Goal: Use online tool/utility: Utilize a website feature to perform a specific function

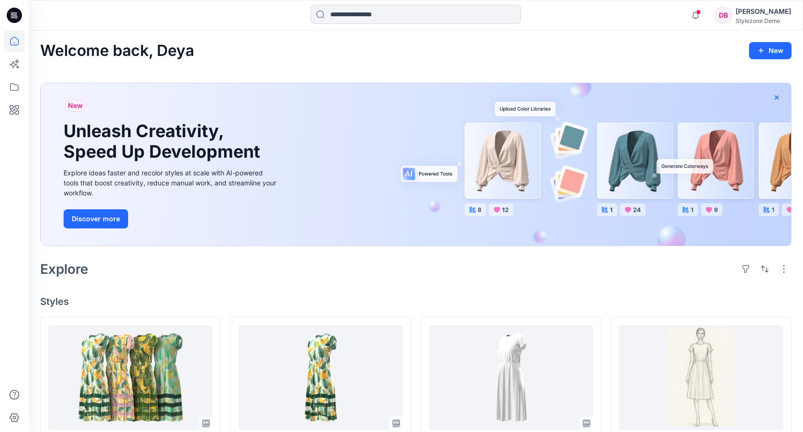
click at [713, 95] on icon "button" at bounding box center [777, 98] width 8 height 8
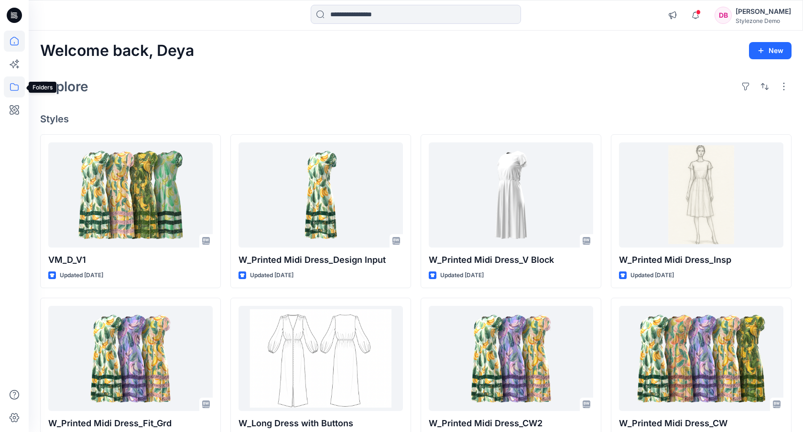
click at [16, 84] on icon at bounding box center [14, 86] width 21 height 21
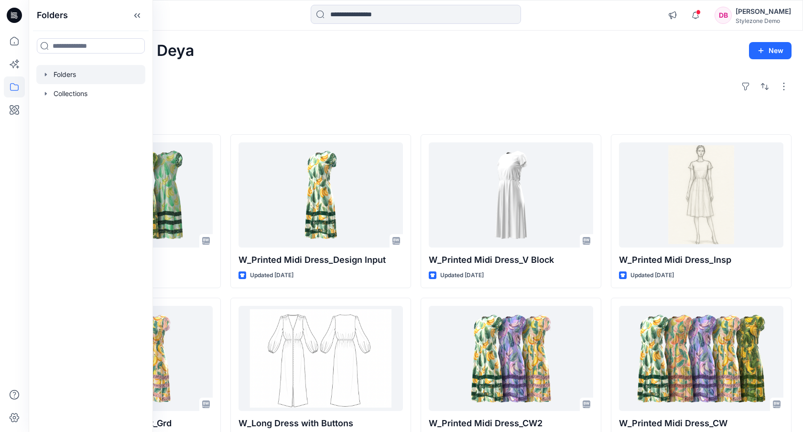
click at [94, 73] on div at bounding box center [90, 74] width 109 height 19
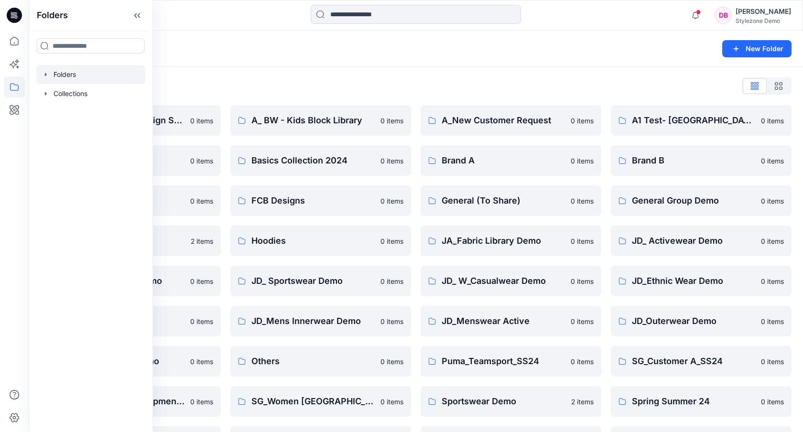
click at [47, 75] on icon "button" at bounding box center [46, 75] width 8 height 8
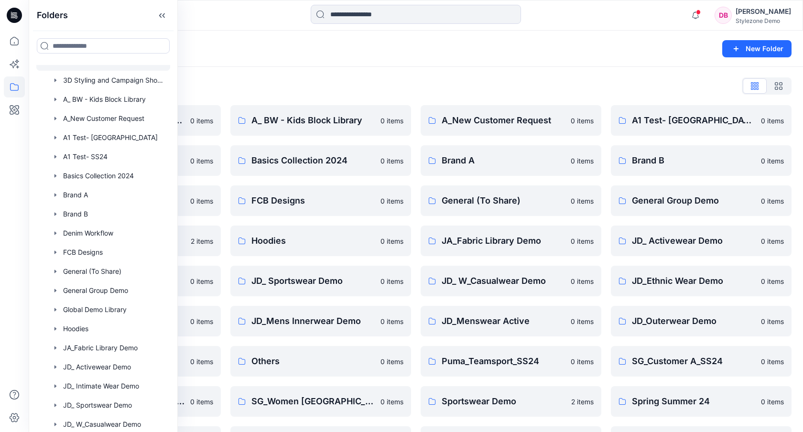
scroll to position [11, 0]
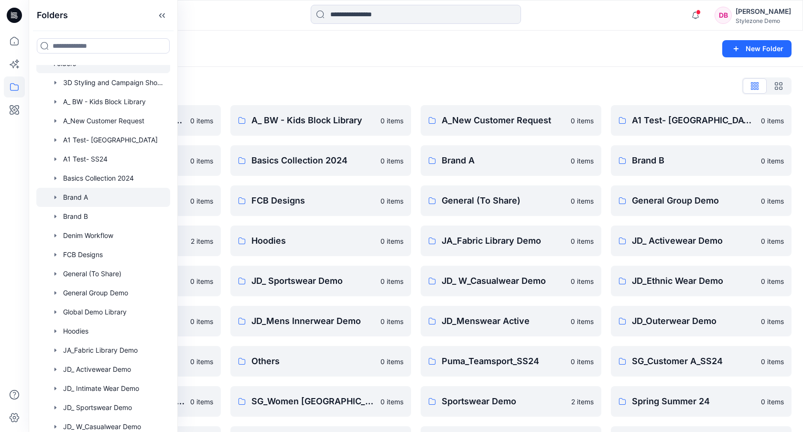
click at [91, 204] on div at bounding box center [103, 197] width 134 height 19
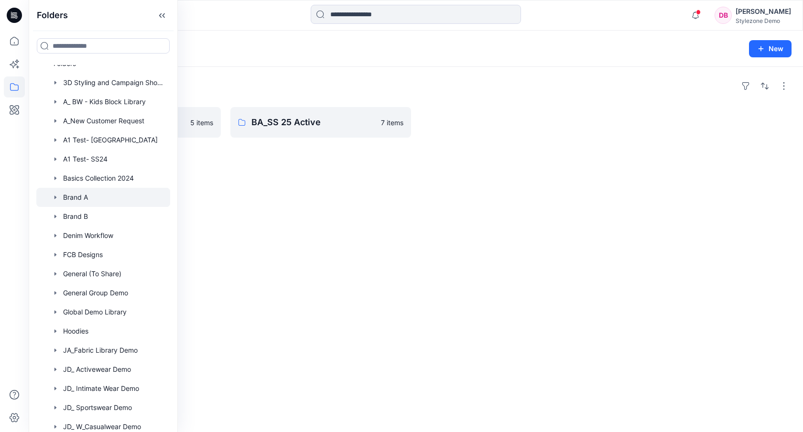
click at [333, 226] on div "Folders BA_SS 26 Active 5 items BA_SS 25 Active 7 items" at bounding box center [416, 249] width 774 height 365
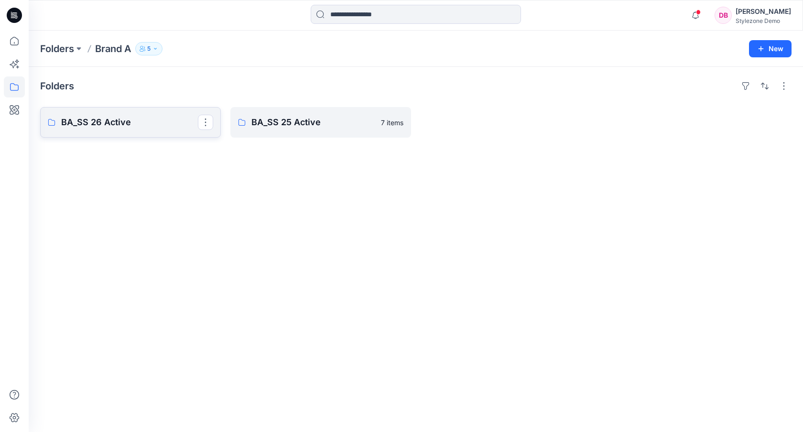
click at [127, 118] on p "BA_SS 26 Active" at bounding box center [129, 122] width 137 height 13
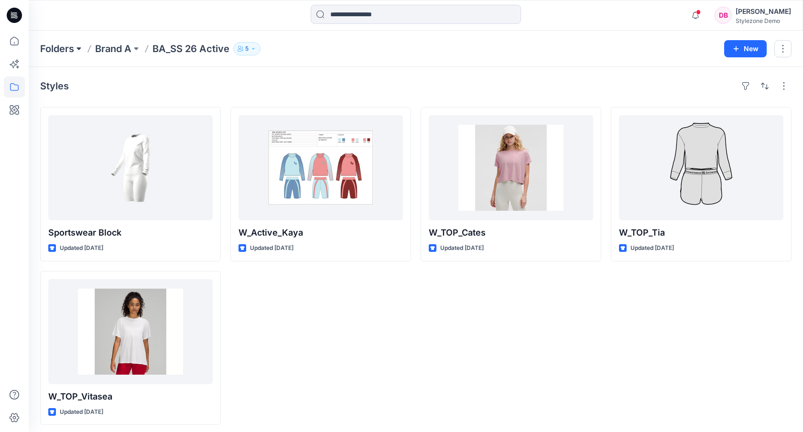
click at [78, 46] on button at bounding box center [79, 48] width 10 height 13
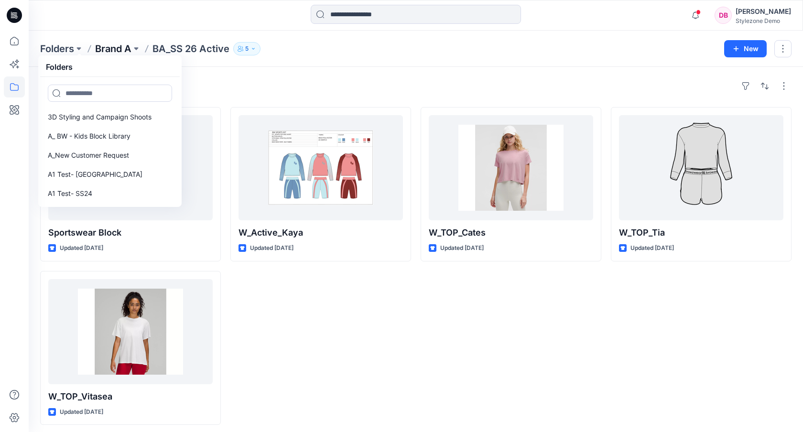
click at [131, 50] on p "Brand A" at bounding box center [113, 48] width 36 height 13
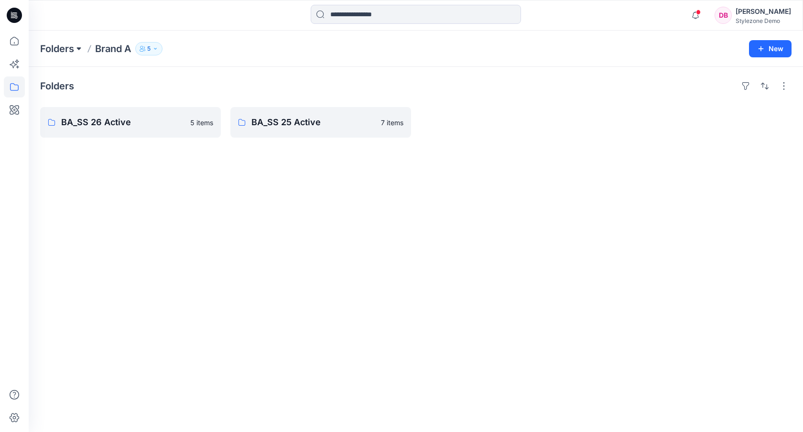
click at [82, 52] on button at bounding box center [79, 48] width 10 height 13
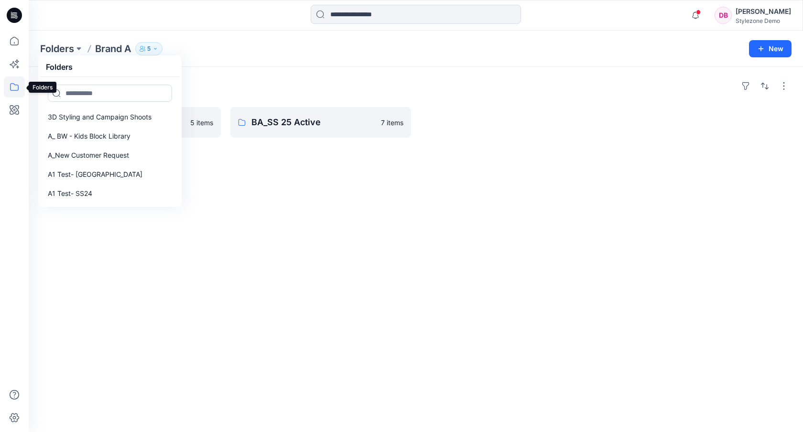
click at [8, 88] on icon at bounding box center [14, 86] width 21 height 21
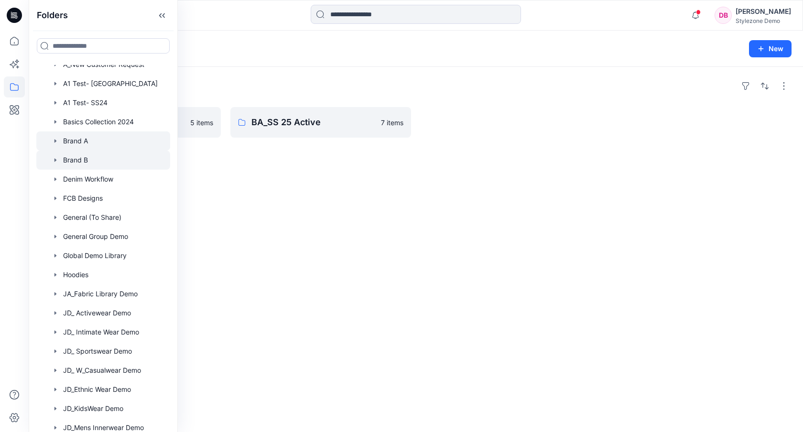
scroll to position [74, 0]
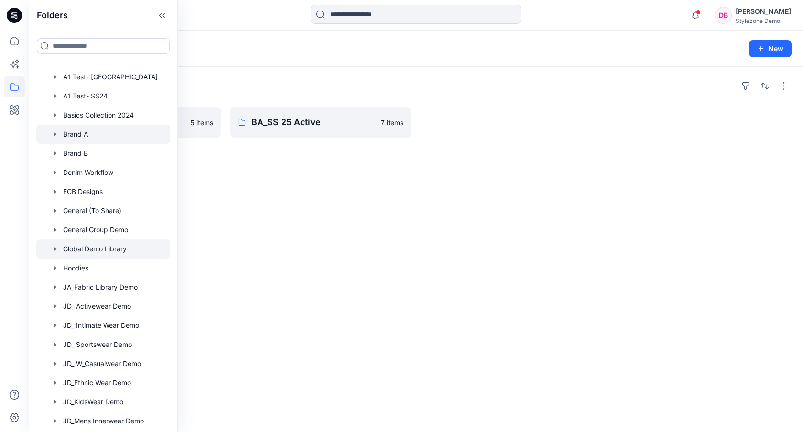
click at [98, 247] on div at bounding box center [103, 248] width 134 height 19
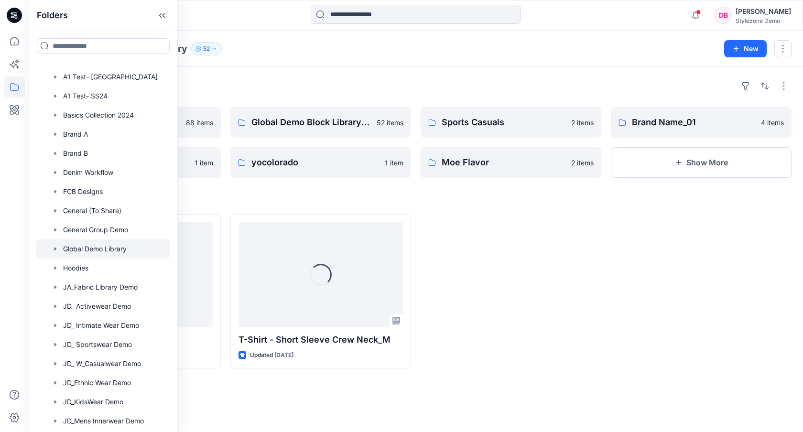
click at [467, 202] on h4 "Styles" at bounding box center [415, 198] width 751 height 11
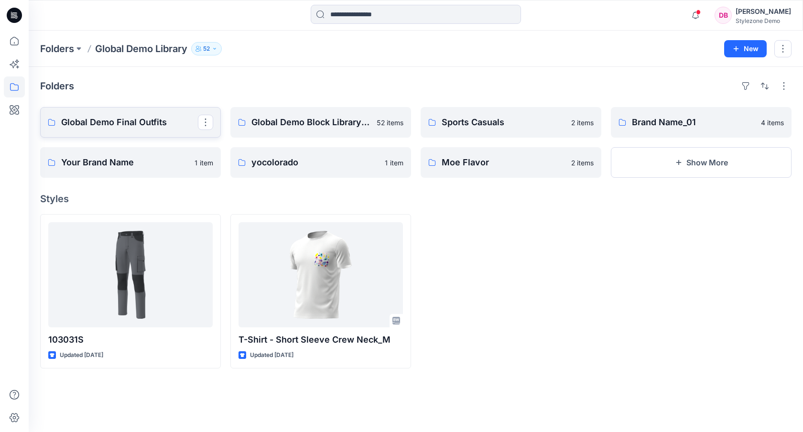
click at [128, 124] on p "Global Demo Final Outfits" at bounding box center [129, 122] width 137 height 13
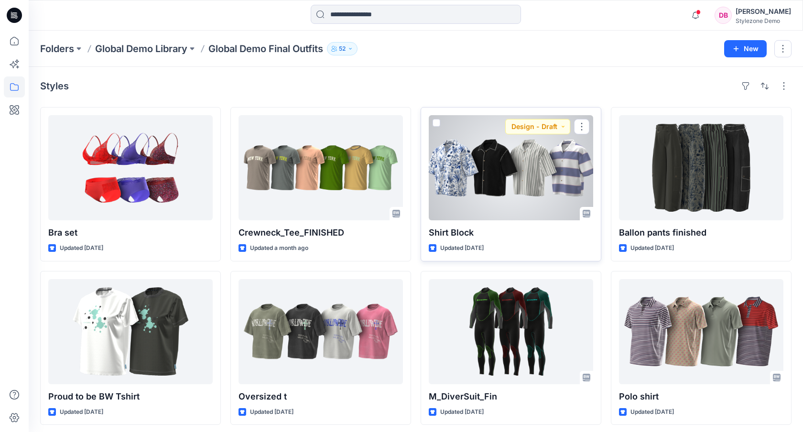
click at [504, 159] on div at bounding box center [511, 167] width 164 height 105
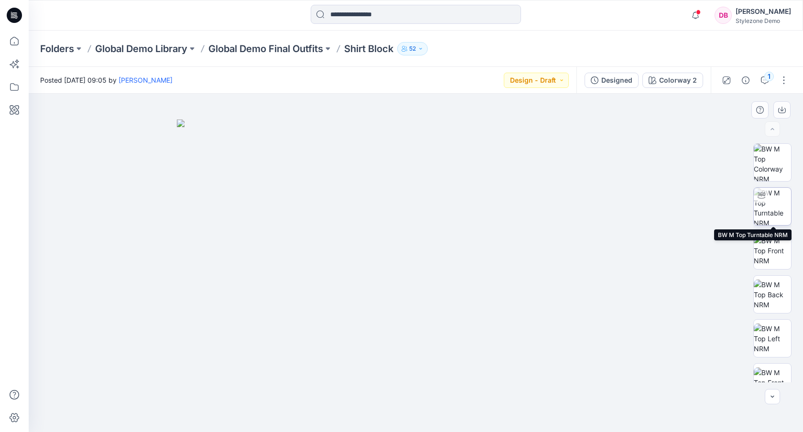
click at [713, 210] on img at bounding box center [772, 206] width 37 height 37
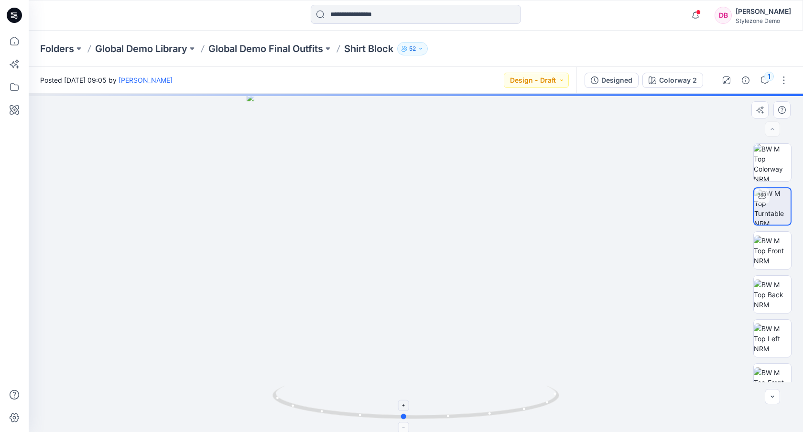
drag, startPoint x: 559, startPoint y: 389, endPoint x: 546, endPoint y: 393, distance: 13.5
click at [547, 357] on icon at bounding box center [416, 404] width 289 height 36
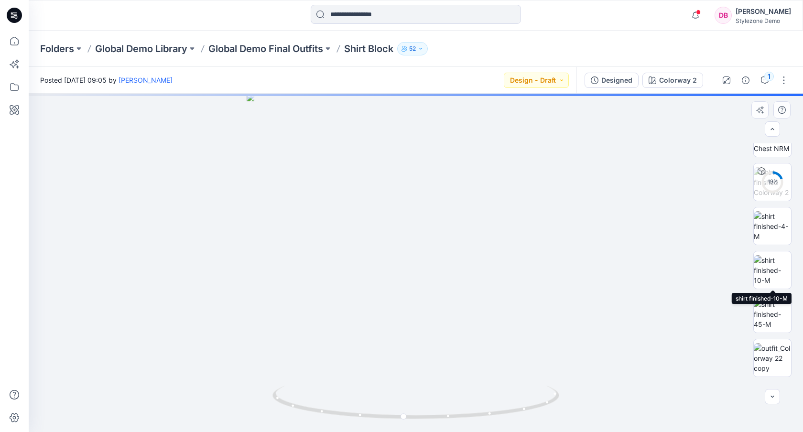
scroll to position [256, 0]
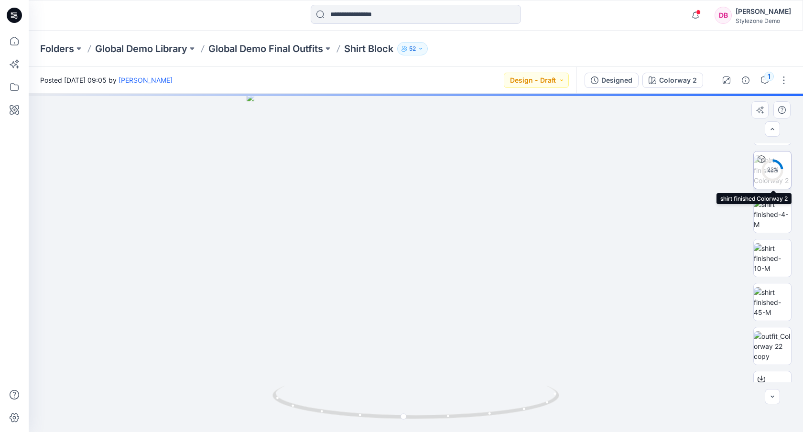
click at [713, 176] on circle at bounding box center [772, 170] width 19 height 19
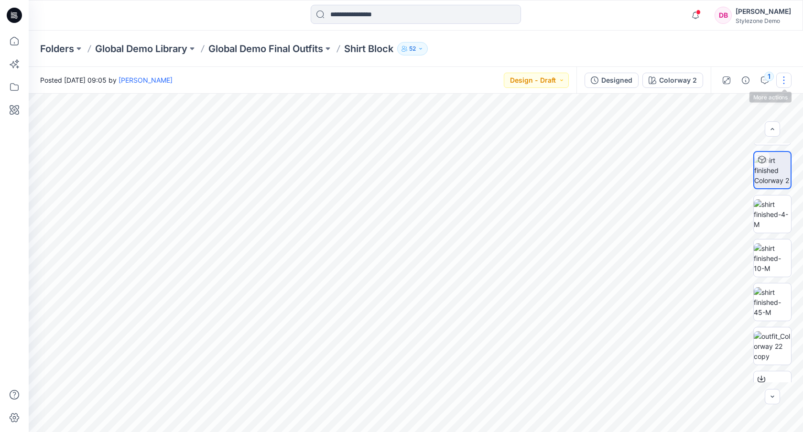
click at [713, 84] on button "button" at bounding box center [783, 80] width 15 height 15
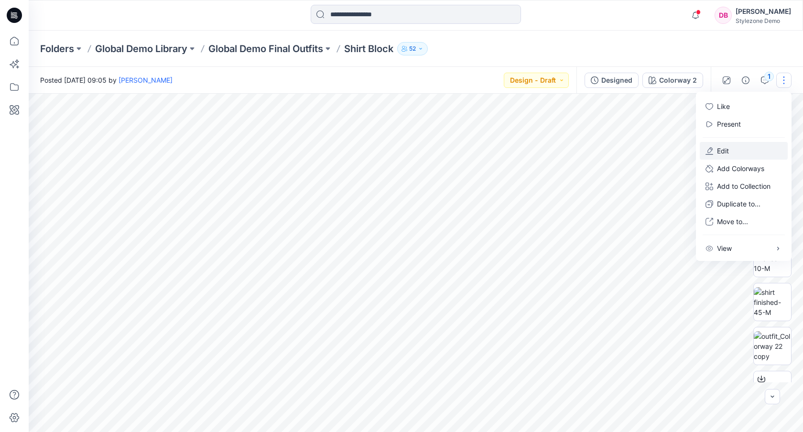
click at [713, 152] on p "Edit" at bounding box center [723, 151] width 12 height 10
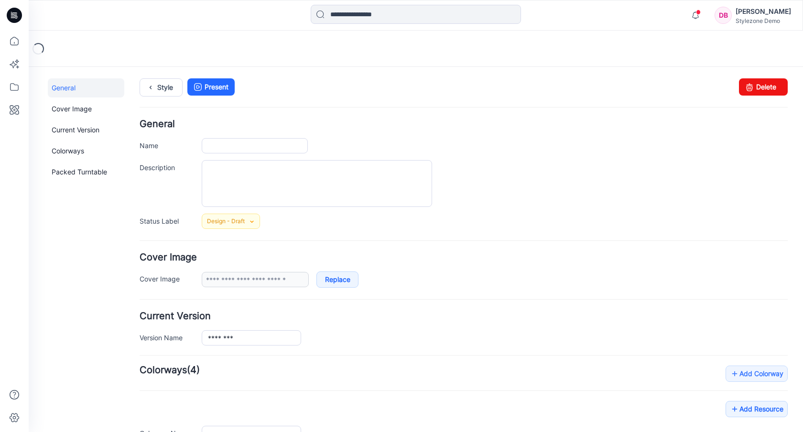
type input "**********"
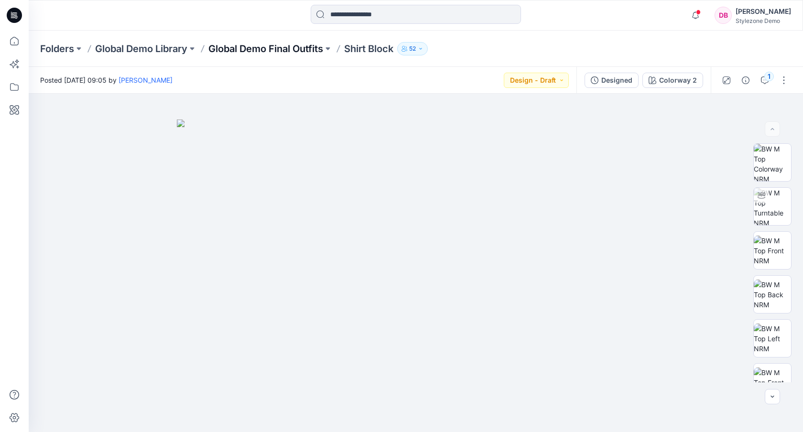
click at [289, 49] on p "Global Demo Final Outfits" at bounding box center [265, 48] width 115 height 13
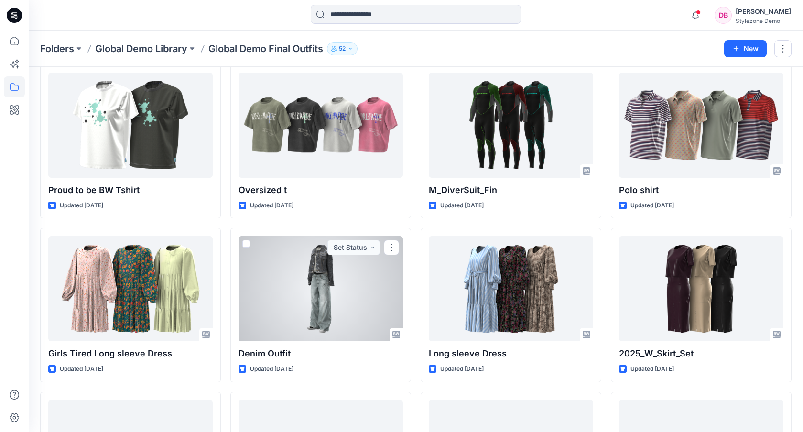
scroll to position [207, 0]
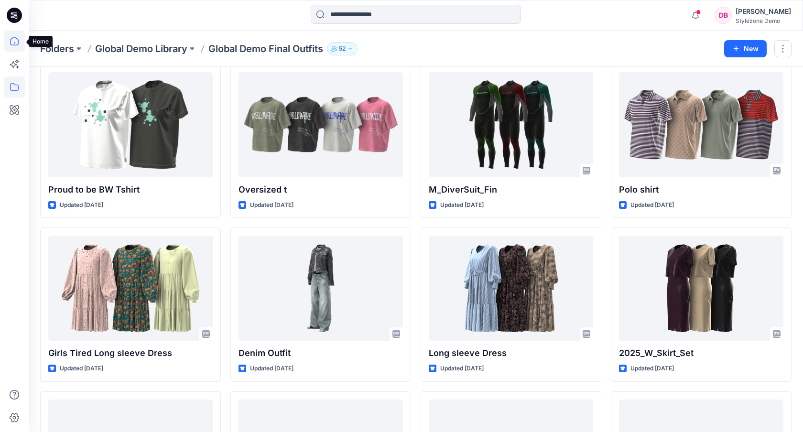
click at [17, 40] on icon at bounding box center [14, 41] width 21 height 21
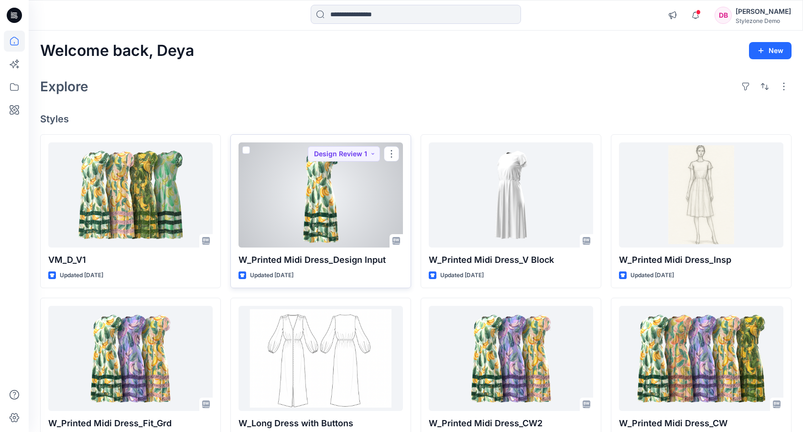
click at [342, 213] on div at bounding box center [320, 194] width 164 height 105
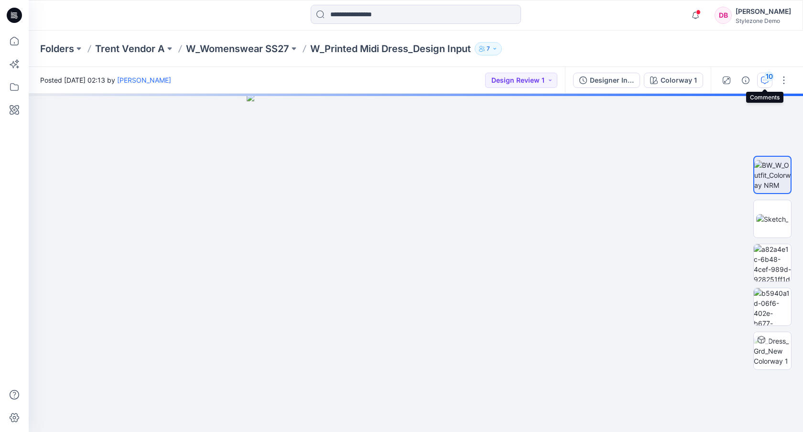
click at [765, 79] on div "10" at bounding box center [769, 77] width 10 height 10
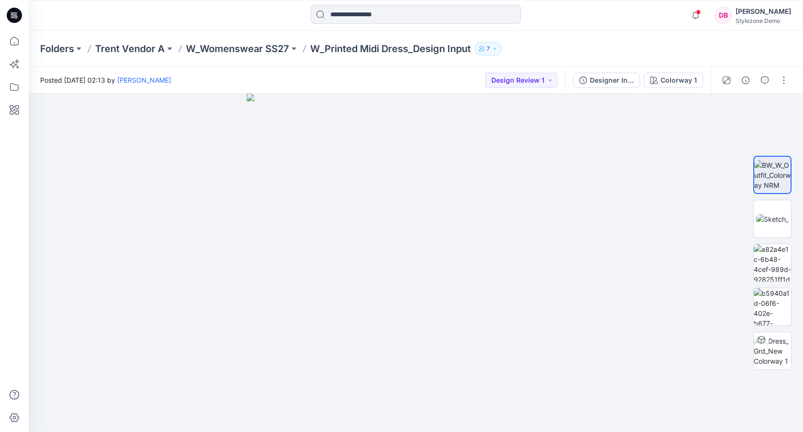
click at [500, 49] on button "7" at bounding box center [488, 48] width 27 height 13
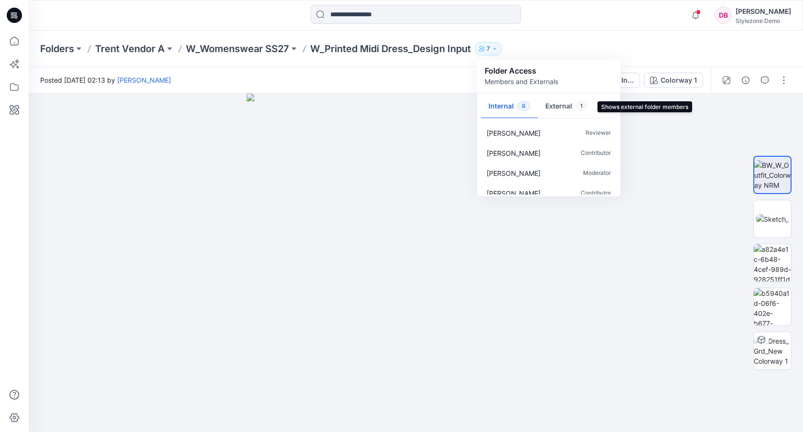
click at [565, 109] on button "External 1" at bounding box center [566, 107] width 57 height 24
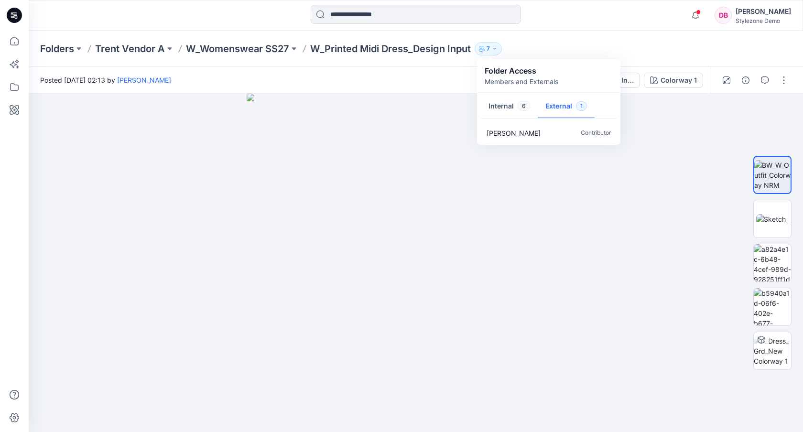
click at [604, 39] on div "Folders Trent Vendor A W_Womenswear SS27 W_Printed Midi Dress_Design Input 7 Fo…" at bounding box center [416, 49] width 774 height 36
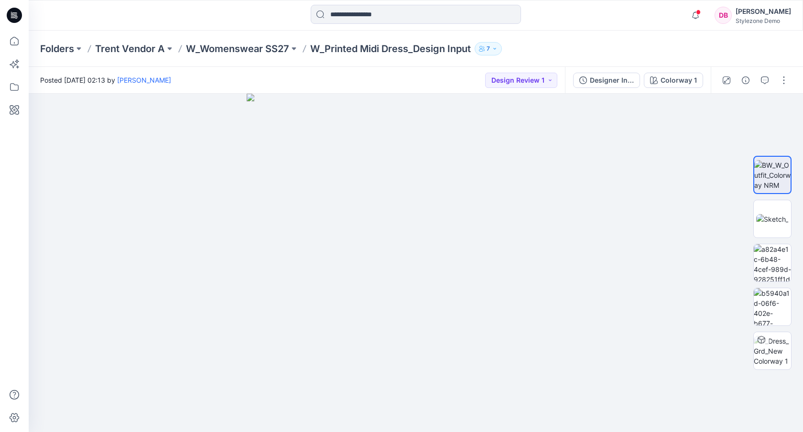
click at [488, 51] on p "7" at bounding box center [487, 48] width 3 height 11
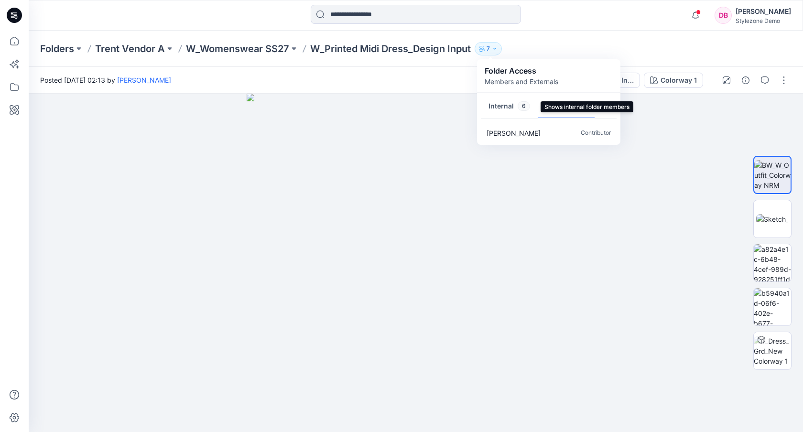
click at [501, 108] on button "Internal 6" at bounding box center [509, 107] width 57 height 24
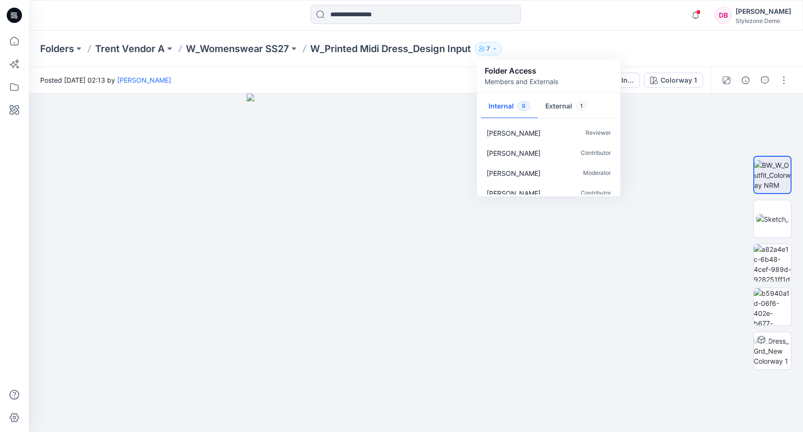
click at [623, 46] on div "Folders Trent Vendor A W_Womenswear SS27 W_Printed Midi Dress_Design Input 7 Fo…" at bounding box center [378, 48] width 677 height 13
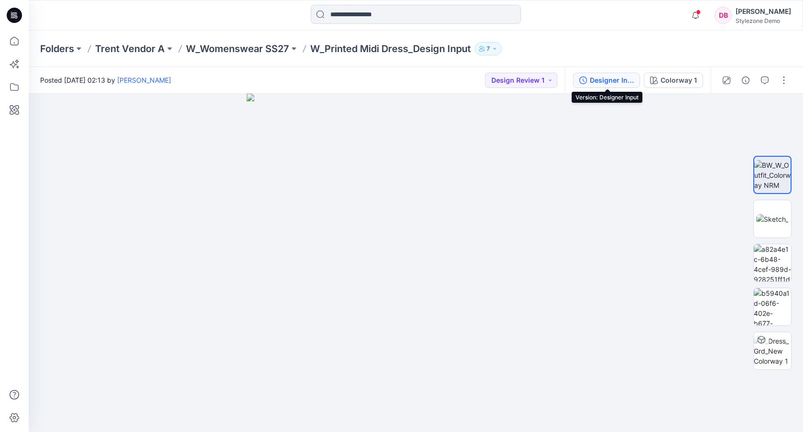
click at [605, 77] on div "Designer Input" at bounding box center [612, 80] width 44 height 11
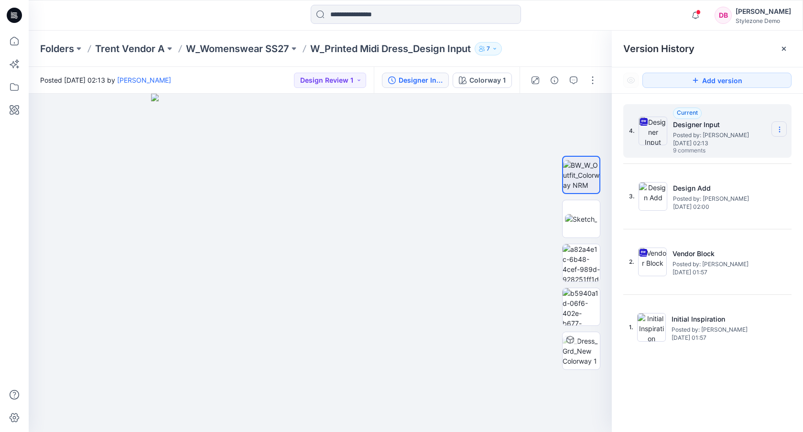
click at [781, 130] on icon at bounding box center [780, 130] width 8 height 8
click at [685, 51] on span "Version History" at bounding box center [658, 48] width 71 height 11
click at [19, 116] on icon at bounding box center [14, 109] width 21 height 21
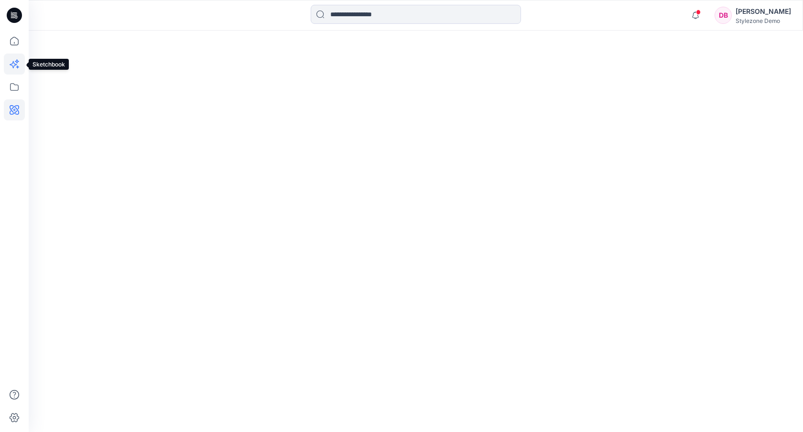
click at [15, 66] on icon at bounding box center [14, 64] width 21 height 21
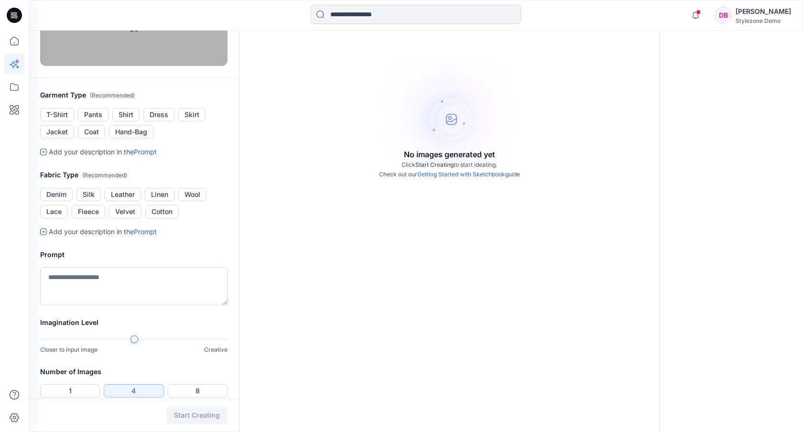
scroll to position [135, 0]
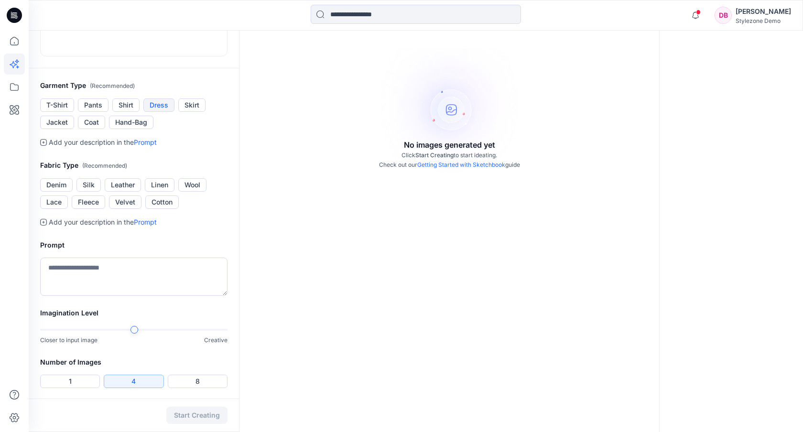
click at [162, 112] on button "Dress" at bounding box center [158, 104] width 31 height 13
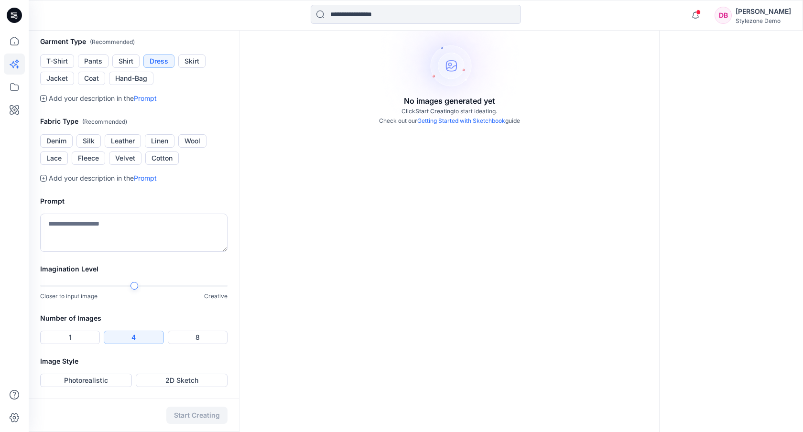
scroll to position [206, 0]
click at [62, 148] on button "Denim" at bounding box center [56, 140] width 32 height 13
click at [107, 252] on textarea at bounding box center [133, 233] width 187 height 38
click at [108, 381] on button "Photorealistic" at bounding box center [86, 380] width 92 height 13
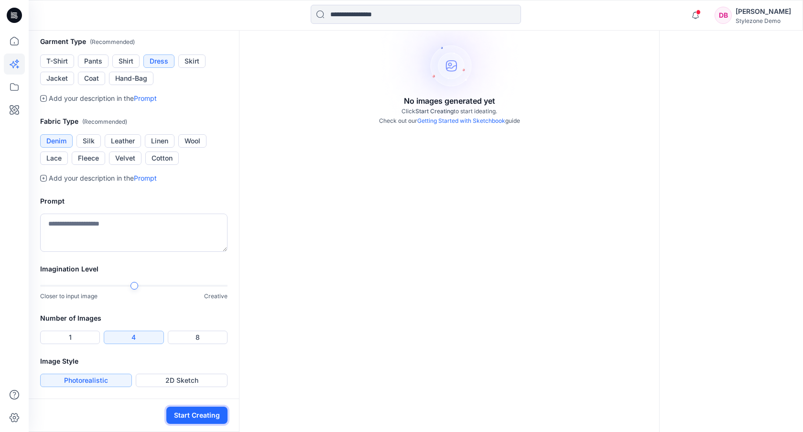
click at [205, 415] on button "Start Creating" at bounding box center [196, 415] width 61 height 17
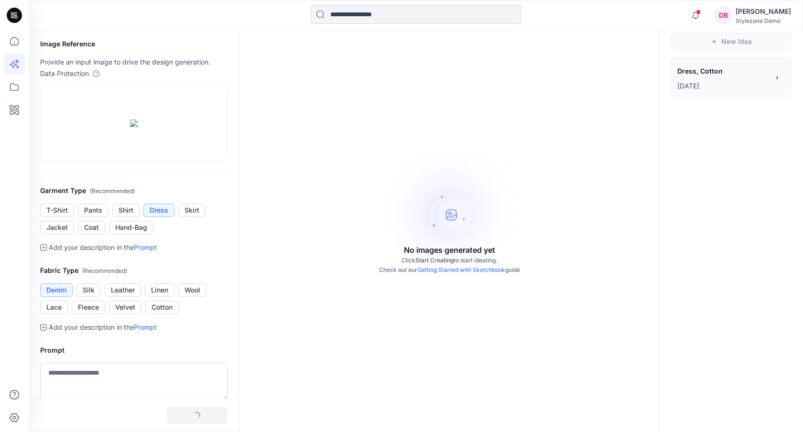
scroll to position [28, 0]
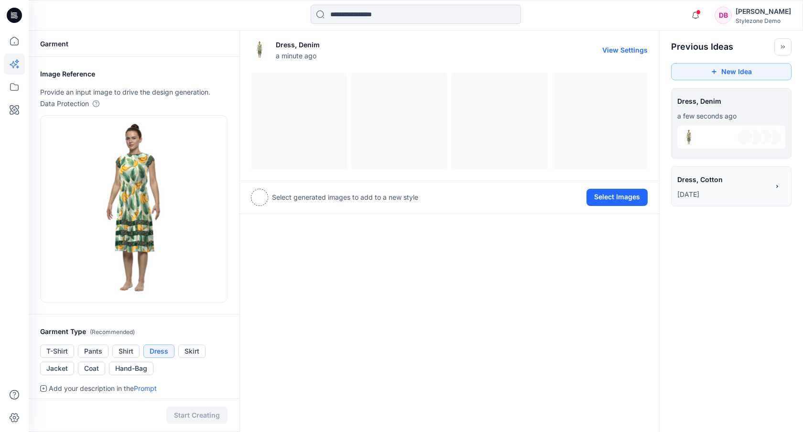
click at [515, 67] on div "Dress, Denim a minute ago View Settings" at bounding box center [449, 107] width 420 height 146
click at [374, 124] on div at bounding box center [449, 121] width 397 height 97
click at [614, 51] on button "View Settings" at bounding box center [624, 50] width 45 height 8
